Goal: Transaction & Acquisition: Purchase product/service

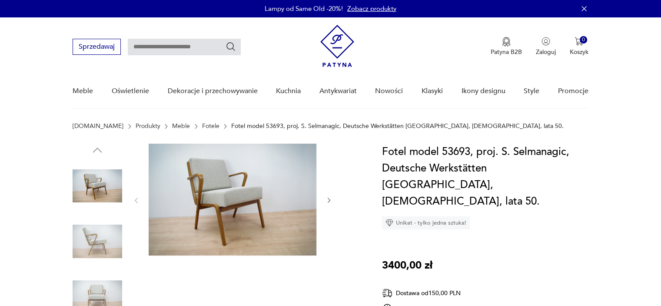
click at [264, 214] on img at bounding box center [233, 200] width 168 height 112
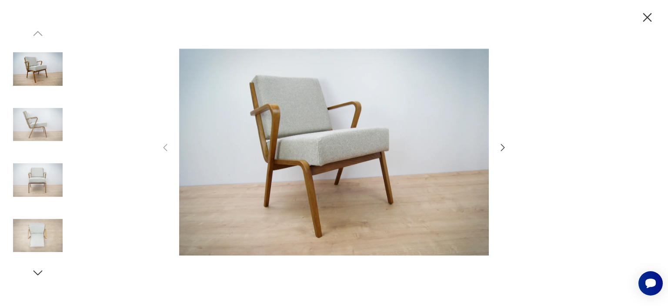
click at [499, 147] on icon "button" at bounding box center [502, 147] width 10 height 10
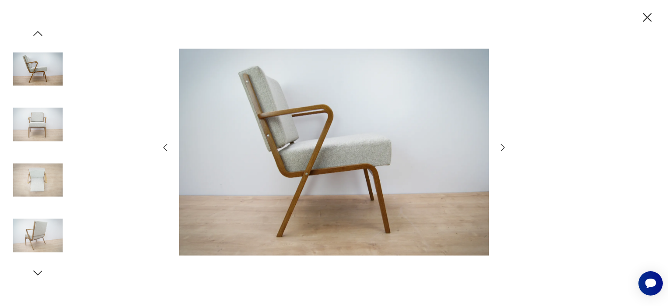
click at [499, 147] on icon "button" at bounding box center [502, 147] width 10 height 10
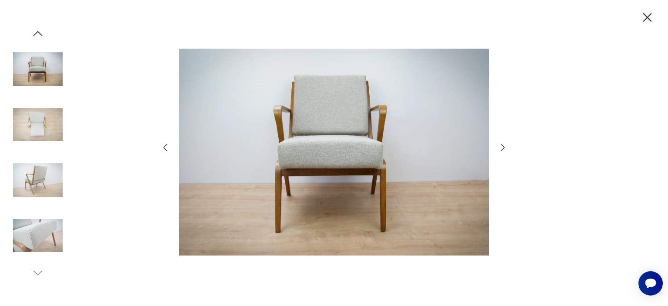
click at [499, 147] on icon "button" at bounding box center [502, 147] width 10 height 10
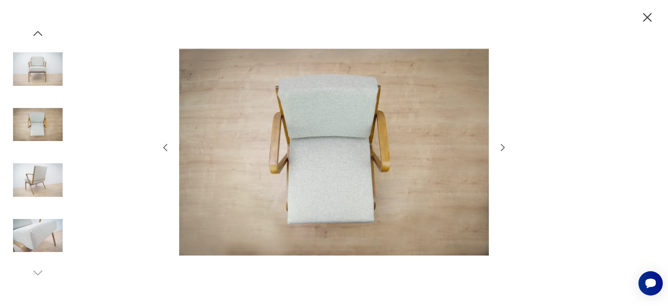
click at [499, 147] on icon "button" at bounding box center [502, 147] width 10 height 10
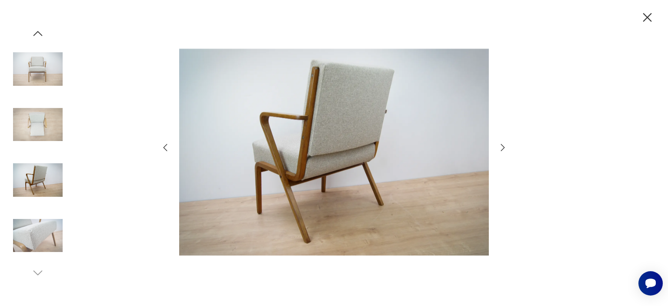
click at [650, 16] on icon "button" at bounding box center [647, 17] width 15 height 15
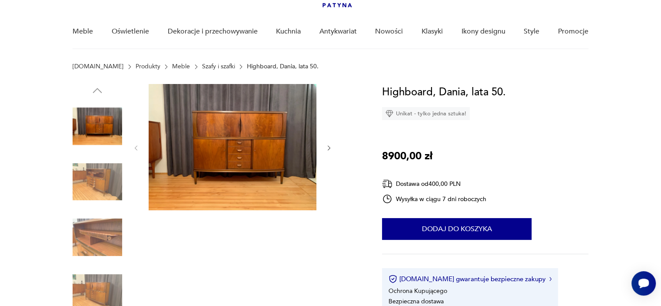
scroll to position [57, 0]
